Goal: Information Seeking & Learning: Check status

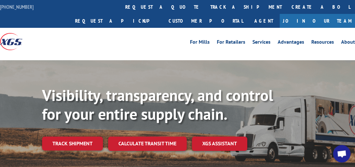
click at [66, 137] on link "Track shipment" at bounding box center [72, 144] width 61 height 14
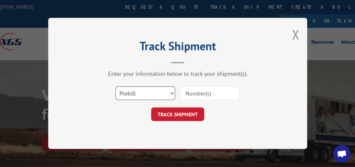
drag, startPoint x: 172, startPoint y: 92, endPoint x: 142, endPoint y: 98, distance: 29.9
click at [172, 92] on select "Select category... Probill BOL PO" at bounding box center [146, 94] width 60 height 14
select select "bol"
click at [116, 87] on select "Select category... Probill BOL PO" at bounding box center [146, 94] width 60 height 14
click at [190, 94] on input at bounding box center [210, 94] width 60 height 14
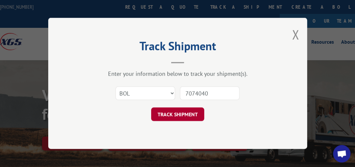
type input "7074040"
click at [169, 116] on button "TRACK SHIPMENT" at bounding box center [177, 115] width 53 height 14
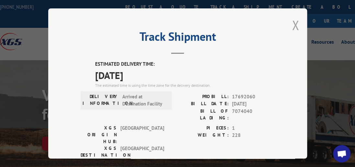
click at [292, 23] on button "Close modal" at bounding box center [295, 25] width 7 height 17
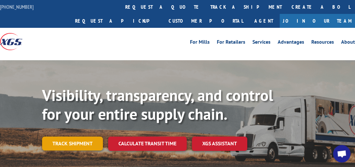
click at [80, 137] on link "Track shipment" at bounding box center [72, 144] width 61 height 14
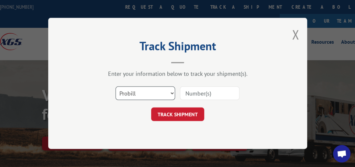
drag, startPoint x: 173, startPoint y: 92, endPoint x: 167, endPoint y: 93, distance: 5.6
click at [173, 92] on select "Select category... Probill BOL PO" at bounding box center [146, 94] width 60 height 14
select select "bol"
click at [116, 87] on select "Select category... Probill BOL PO" at bounding box center [146, 94] width 60 height 14
click at [205, 94] on input at bounding box center [210, 94] width 60 height 14
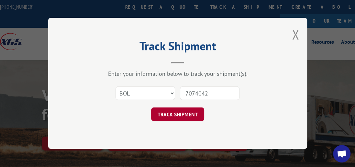
type input "7074042"
click at [173, 116] on button "TRACK SHIPMENT" at bounding box center [177, 115] width 53 height 14
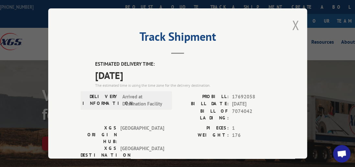
click at [293, 22] on button "Close modal" at bounding box center [295, 25] width 7 height 17
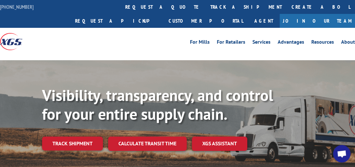
click at [65, 137] on link "Track shipment" at bounding box center [72, 144] width 61 height 14
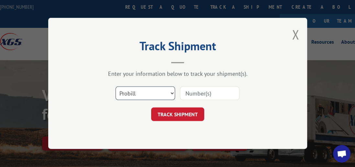
click at [174, 90] on select "Select category... Probill BOL PO" at bounding box center [146, 94] width 60 height 14
select select "bol"
click at [116, 87] on select "Select category... Probill BOL PO" at bounding box center [146, 94] width 60 height 14
click at [198, 95] on input at bounding box center [210, 94] width 60 height 14
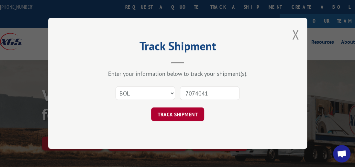
type input "7074041"
click at [156, 110] on button "TRACK SHIPMENT" at bounding box center [177, 115] width 53 height 14
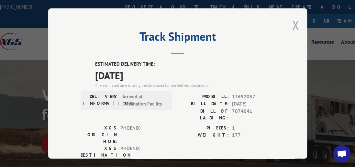
click at [295, 27] on button "Close modal" at bounding box center [295, 25] width 7 height 17
